Goal: Task Accomplishment & Management: Manage account settings

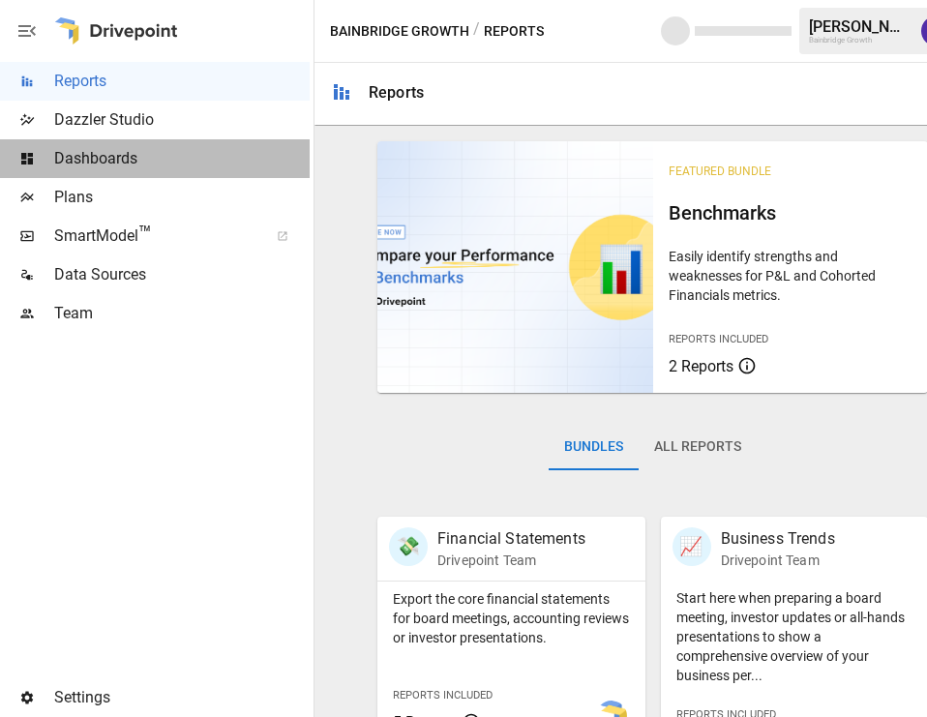
click at [91, 162] on span "Dashboards" at bounding box center [182, 158] width 256 height 23
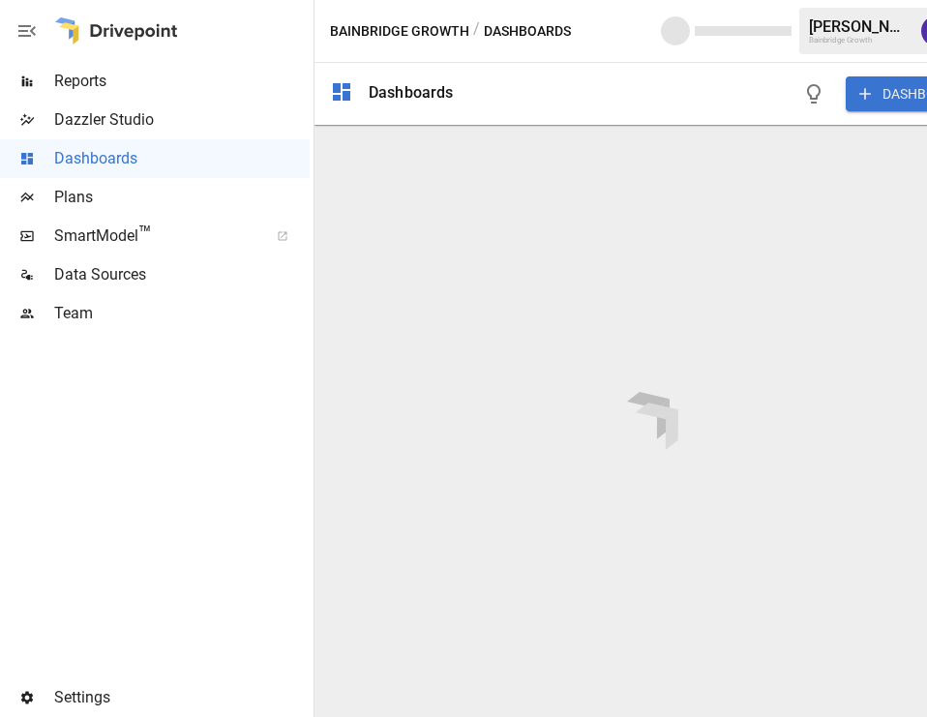
click at [815, 18] on div "[PERSON_NAME]" at bounding box center [859, 26] width 101 height 18
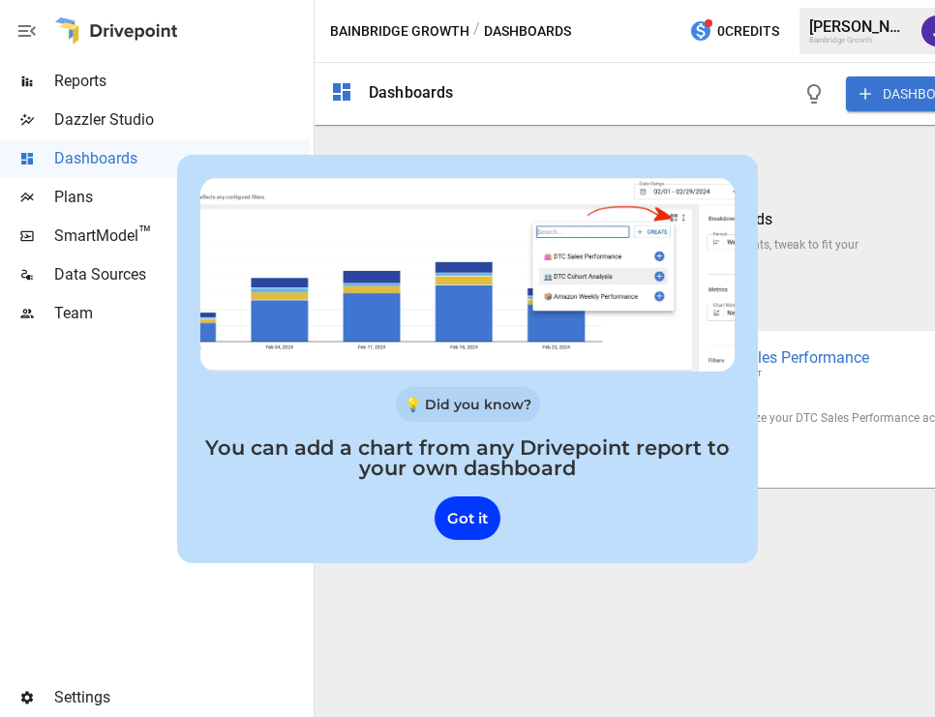
scroll to position [0, 56]
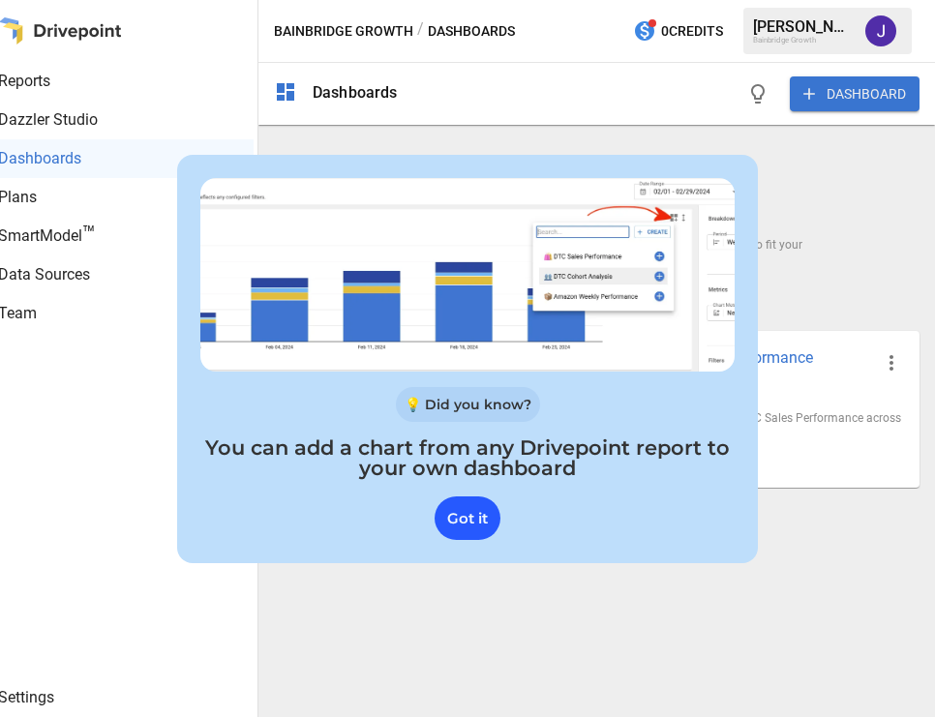
click at [459, 505] on div "Got it" at bounding box center [468, 519] width 66 height 44
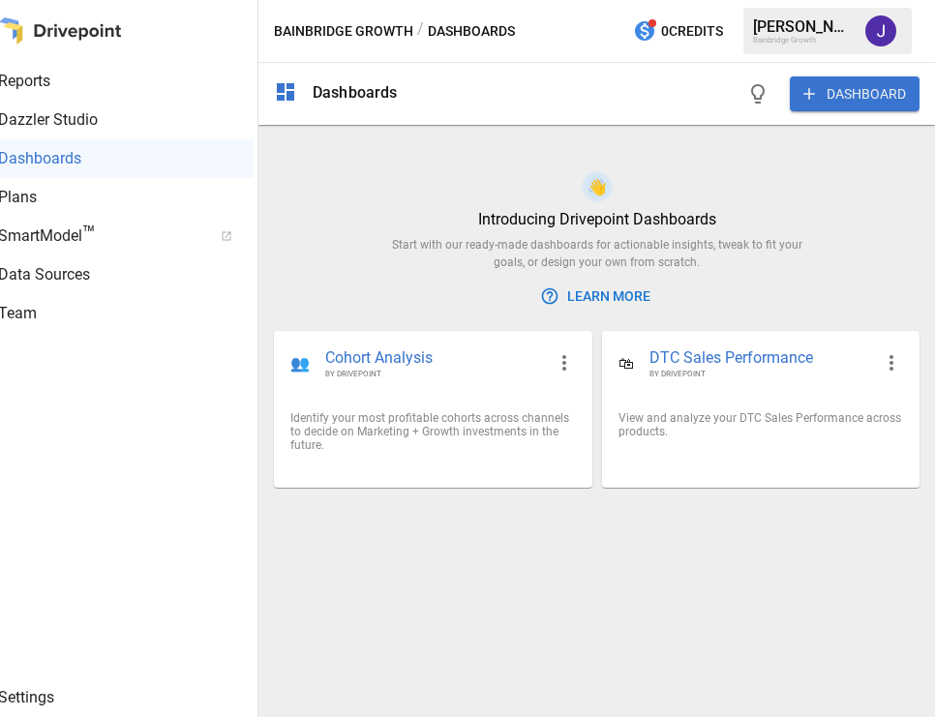
click at [875, 15] on button "button" at bounding box center [881, 31] width 54 height 54
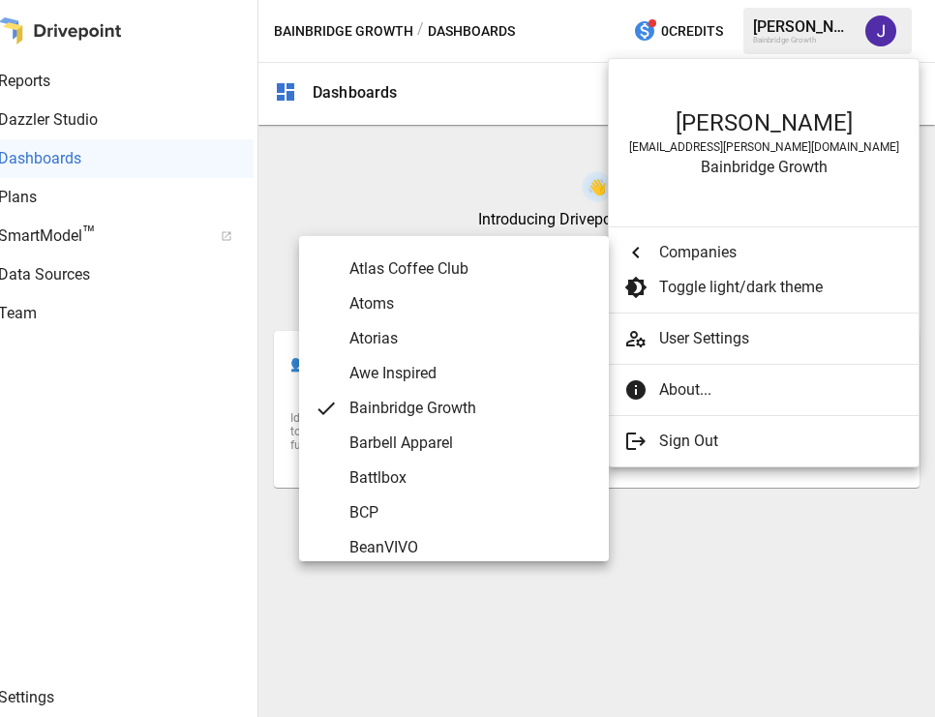
scroll to position [559, 0]
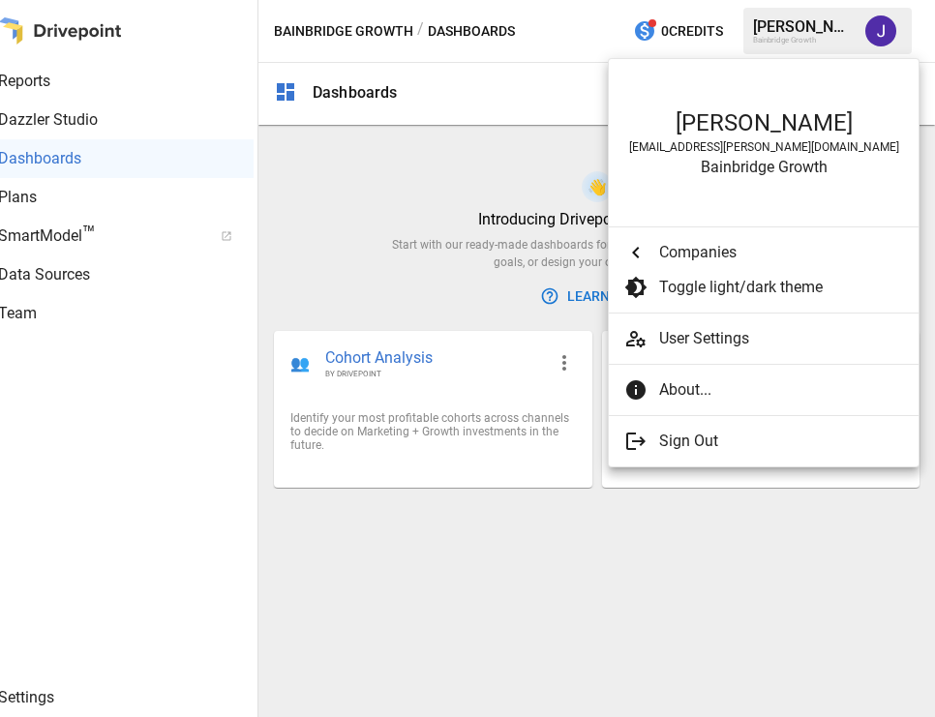
click at [690, 282] on span "Toggle light/dark theme" at bounding box center [781, 287] width 244 height 23
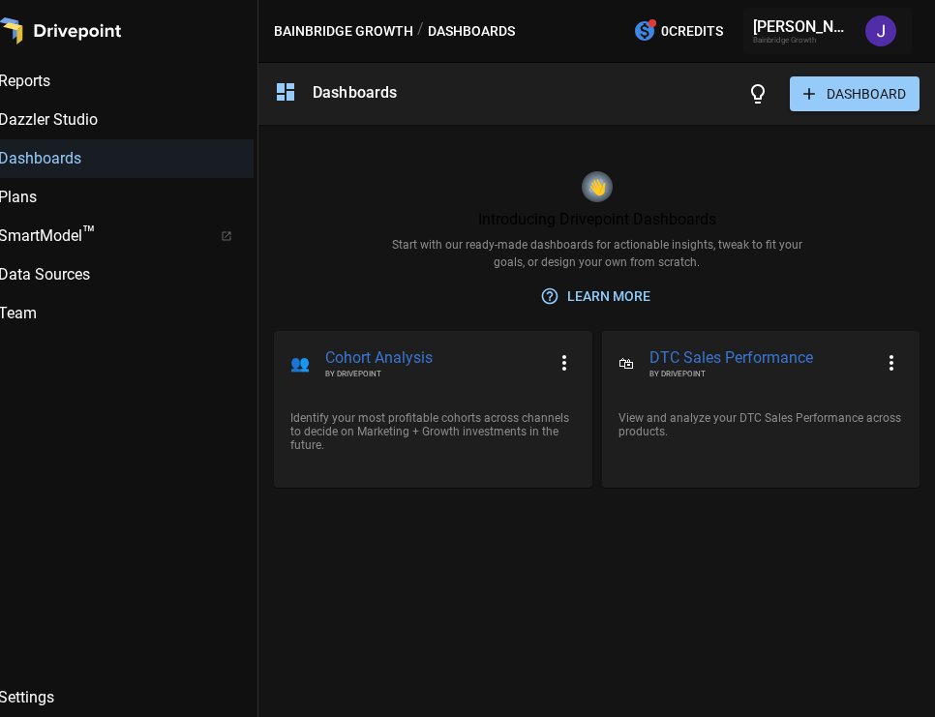
click at [874, 30] on img "Jaithra Koritala" at bounding box center [880, 30] width 31 height 31
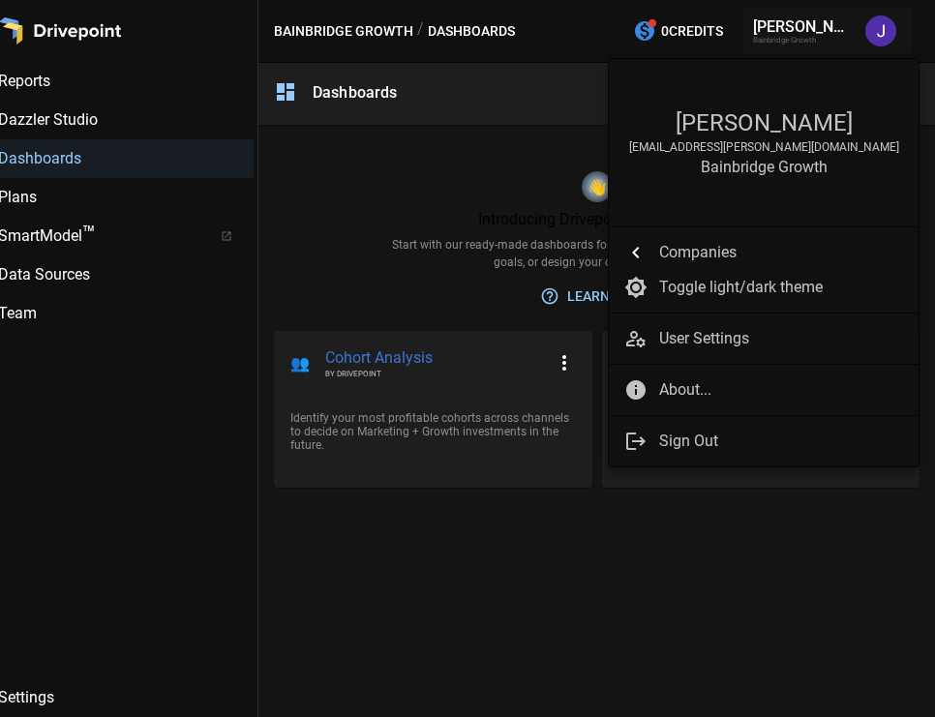
click at [431, 197] on div at bounding box center [467, 358] width 935 height 717
